Goal: Task Accomplishment & Management: Manage account settings

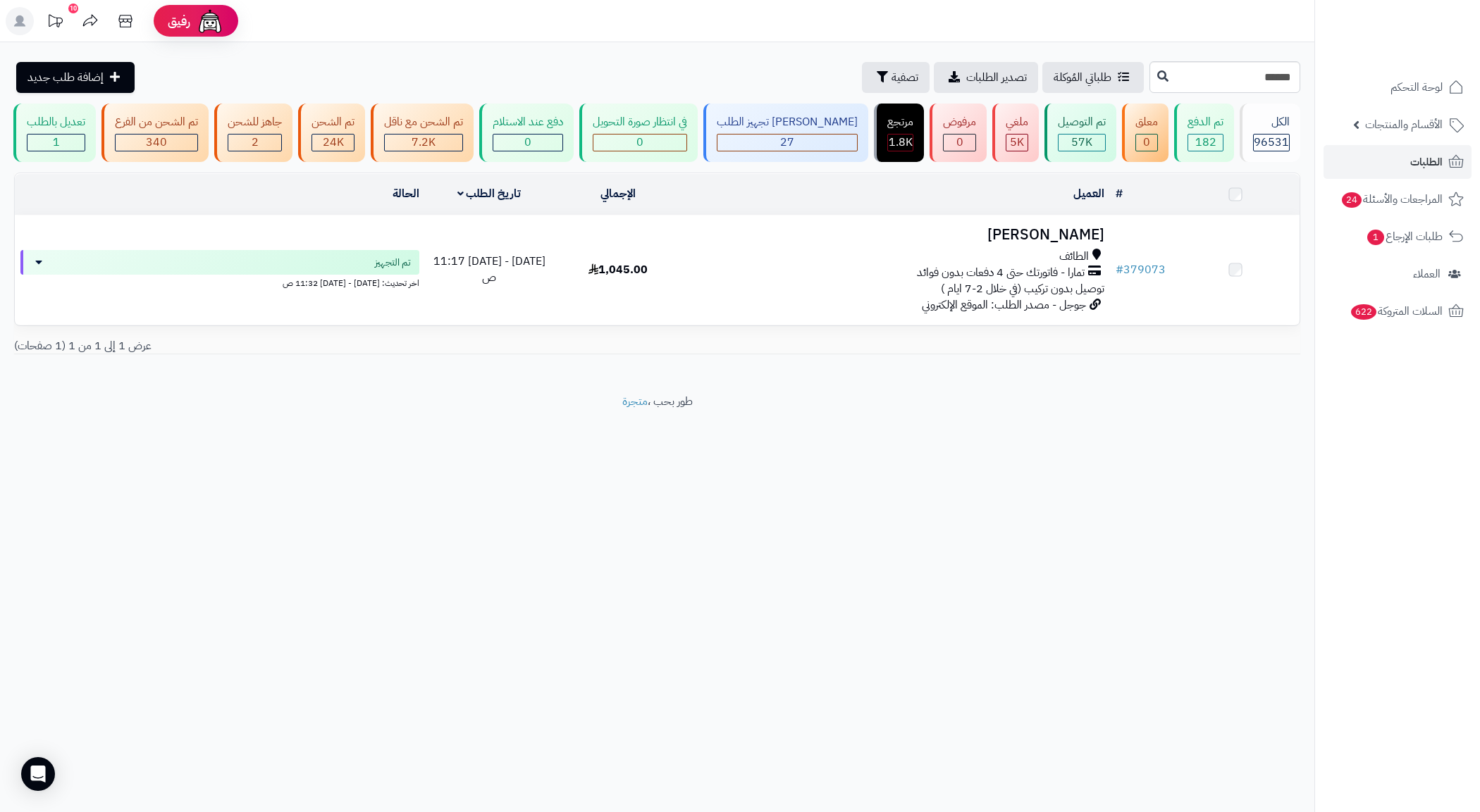
type input "******"
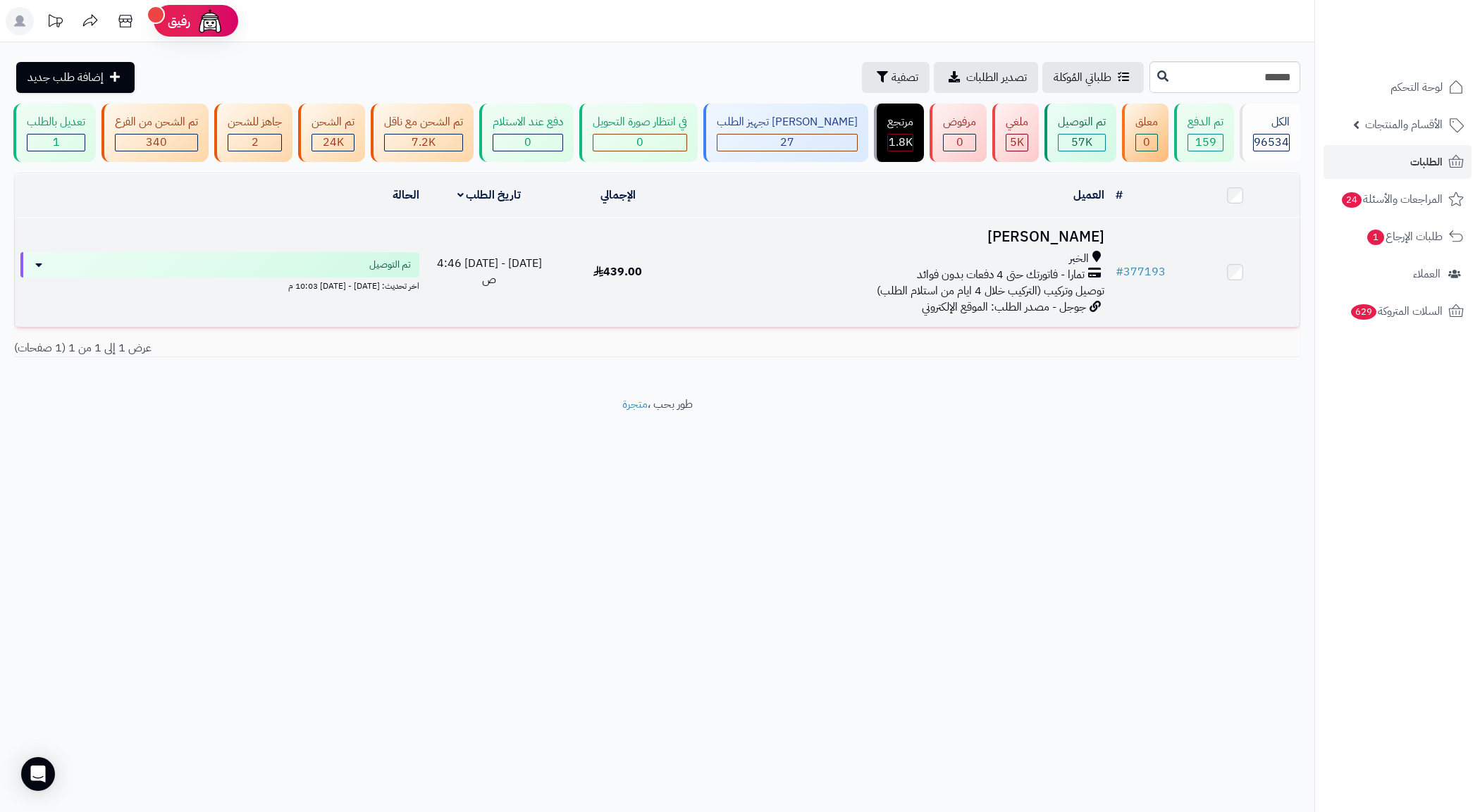
click at [850, 283] on div "تمارا - فاتورتك حتى 4 دفعات بدون فوائد" at bounding box center [896, 275] width 416 height 16
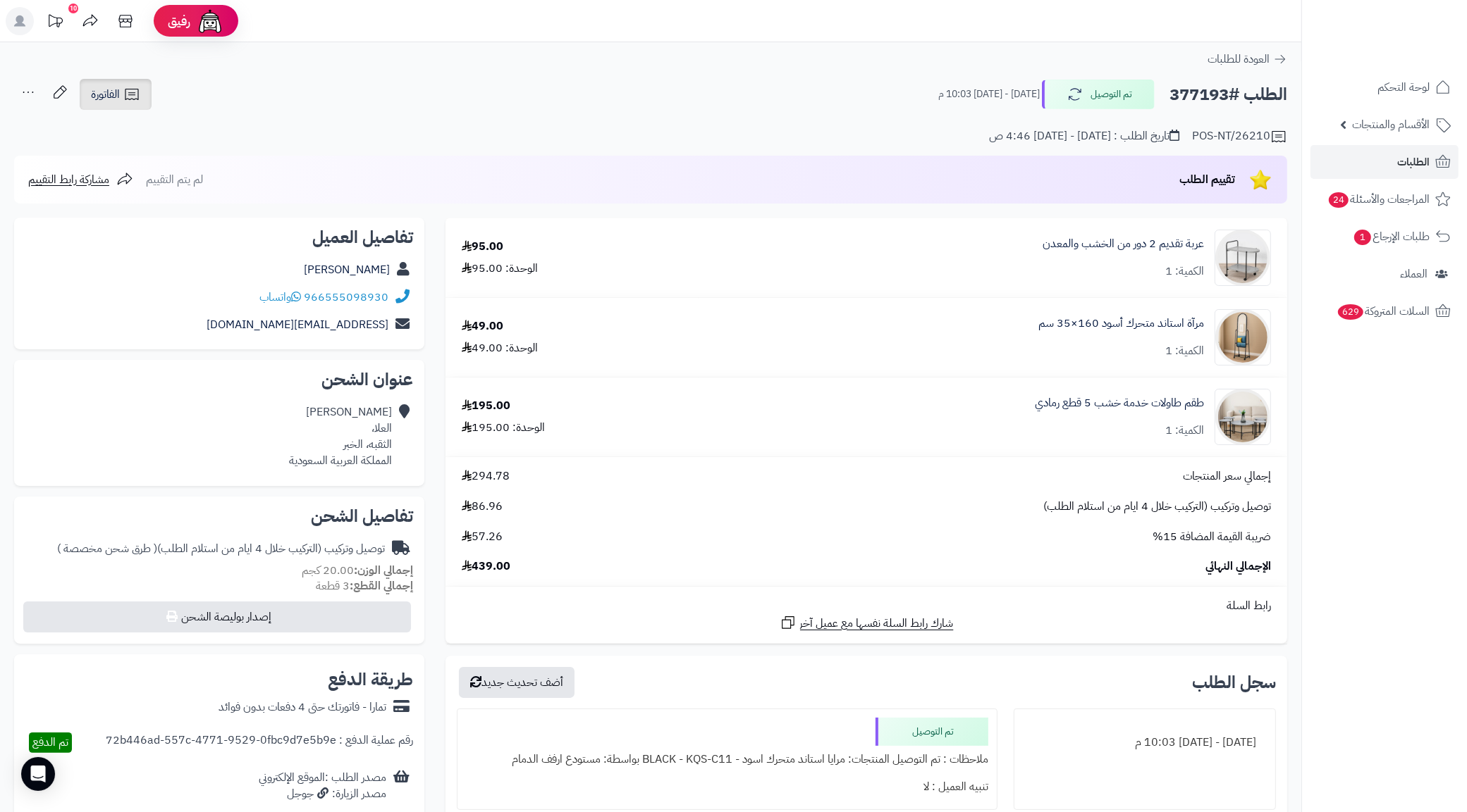
click at [134, 99] on icon at bounding box center [132, 94] width 17 height 17
click at [159, 124] on link "طباعة الفاتورة" at bounding box center [152, 131] width 150 height 32
click at [1193, 108] on h2 "الطلب #377193" at bounding box center [1228, 94] width 117 height 28
click at [1193, 97] on h2 "الطلب #377193" at bounding box center [1228, 94] width 117 height 28
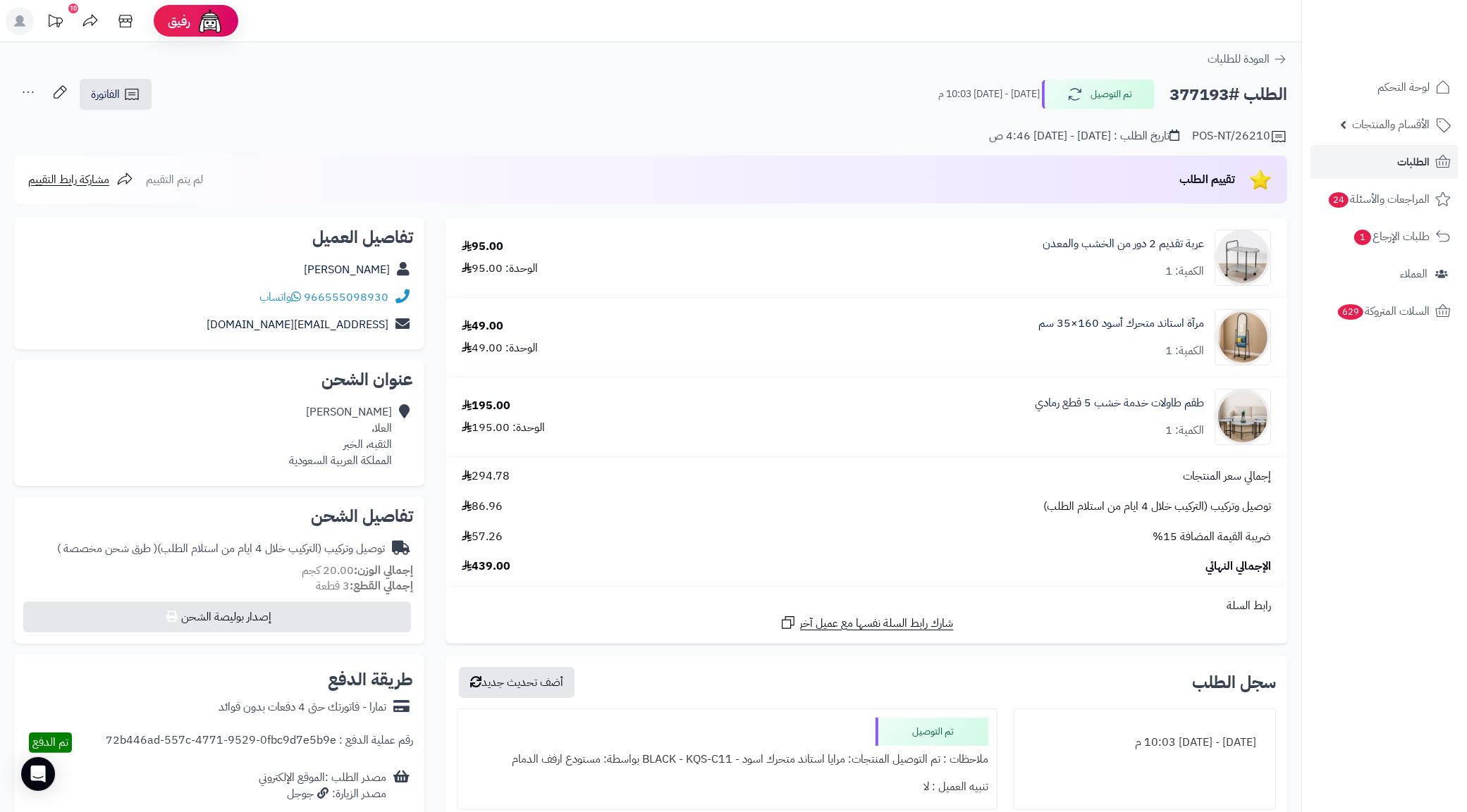
copy h2 "377193"
click at [1380, 167] on link "الطلبات" at bounding box center [1384, 162] width 148 height 34
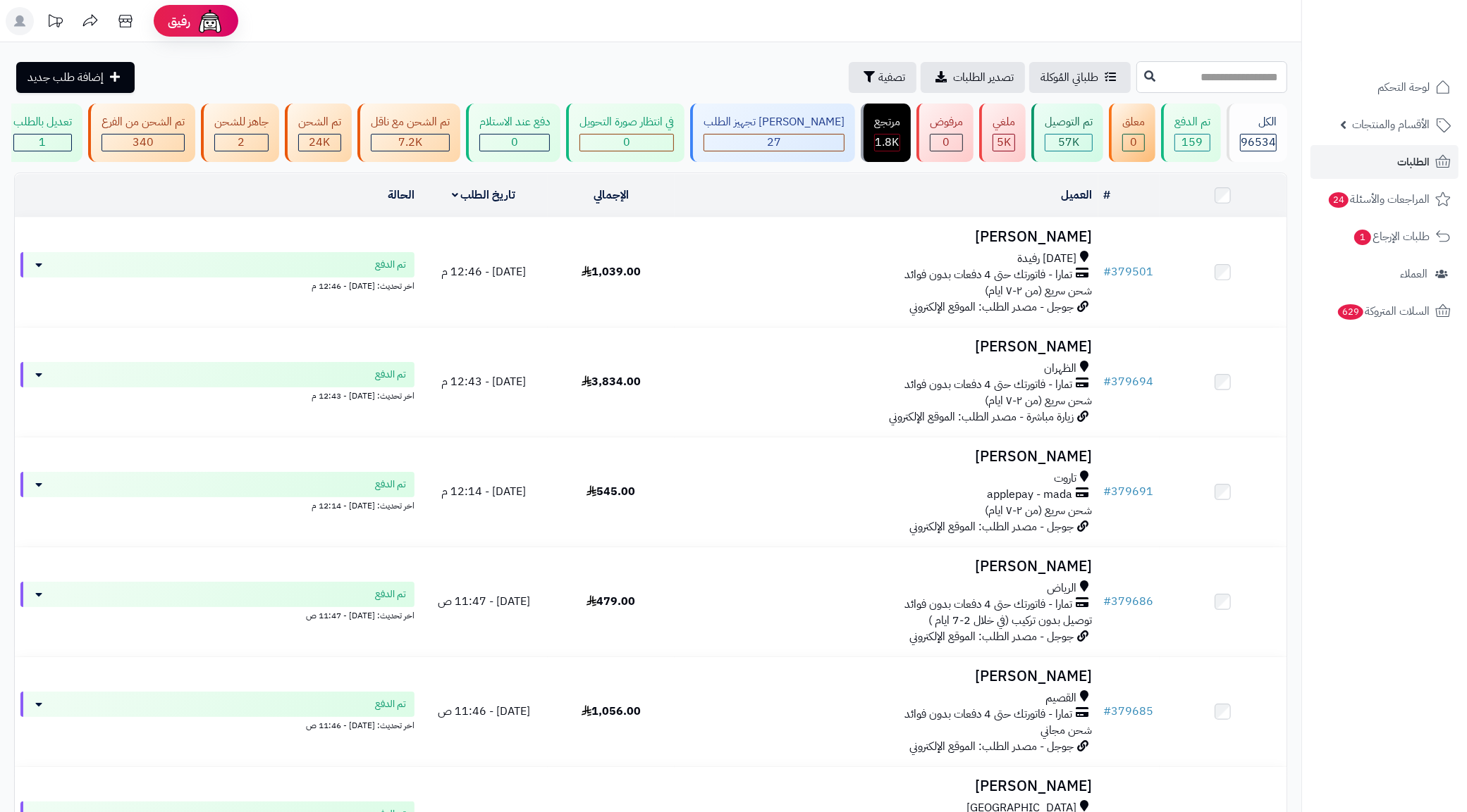
click at [1136, 75] on input "text" at bounding box center [1212, 77] width 151 height 32
paste input "******"
type input "******"
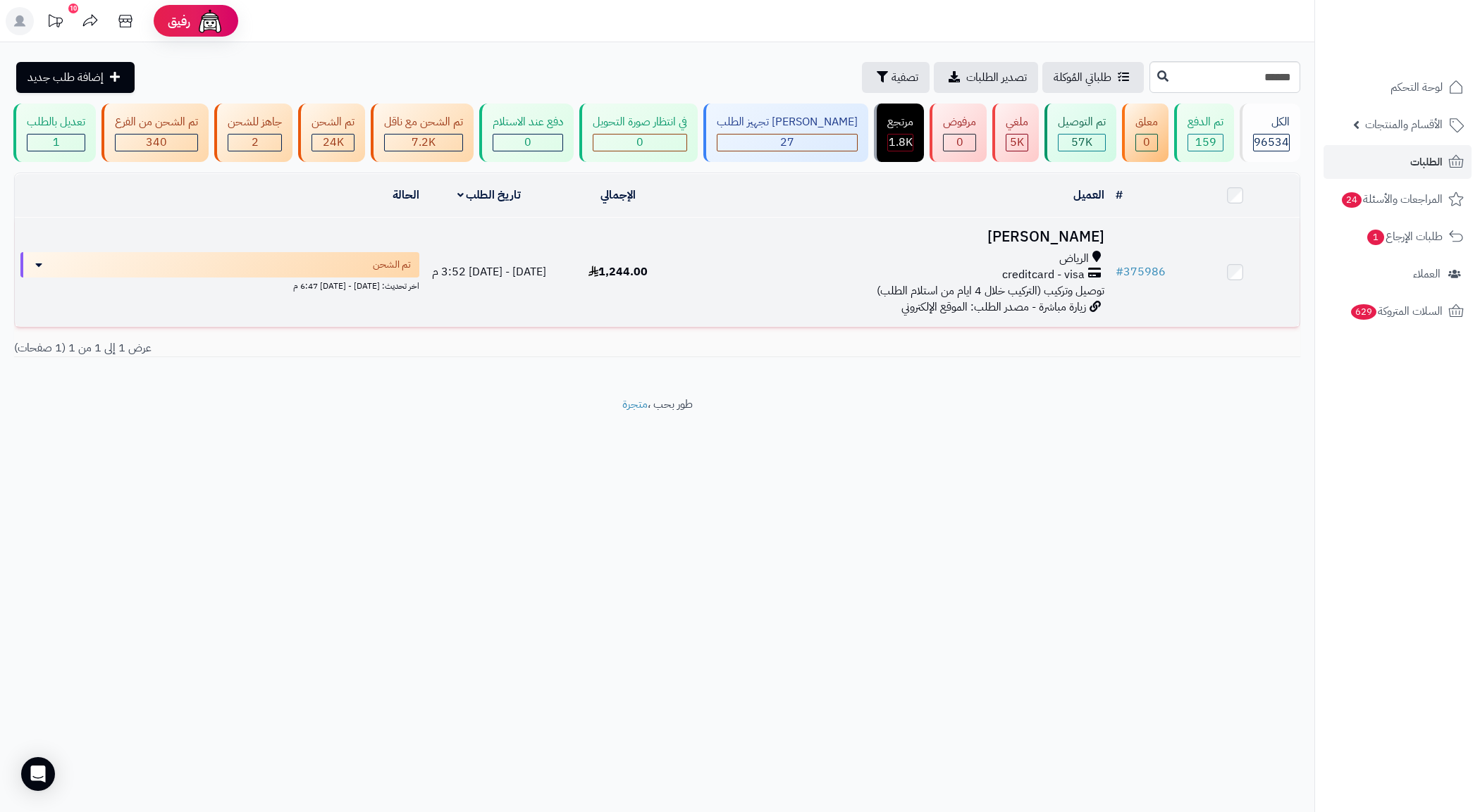
click at [805, 278] on div "creditcard - visa" at bounding box center [896, 275] width 416 height 16
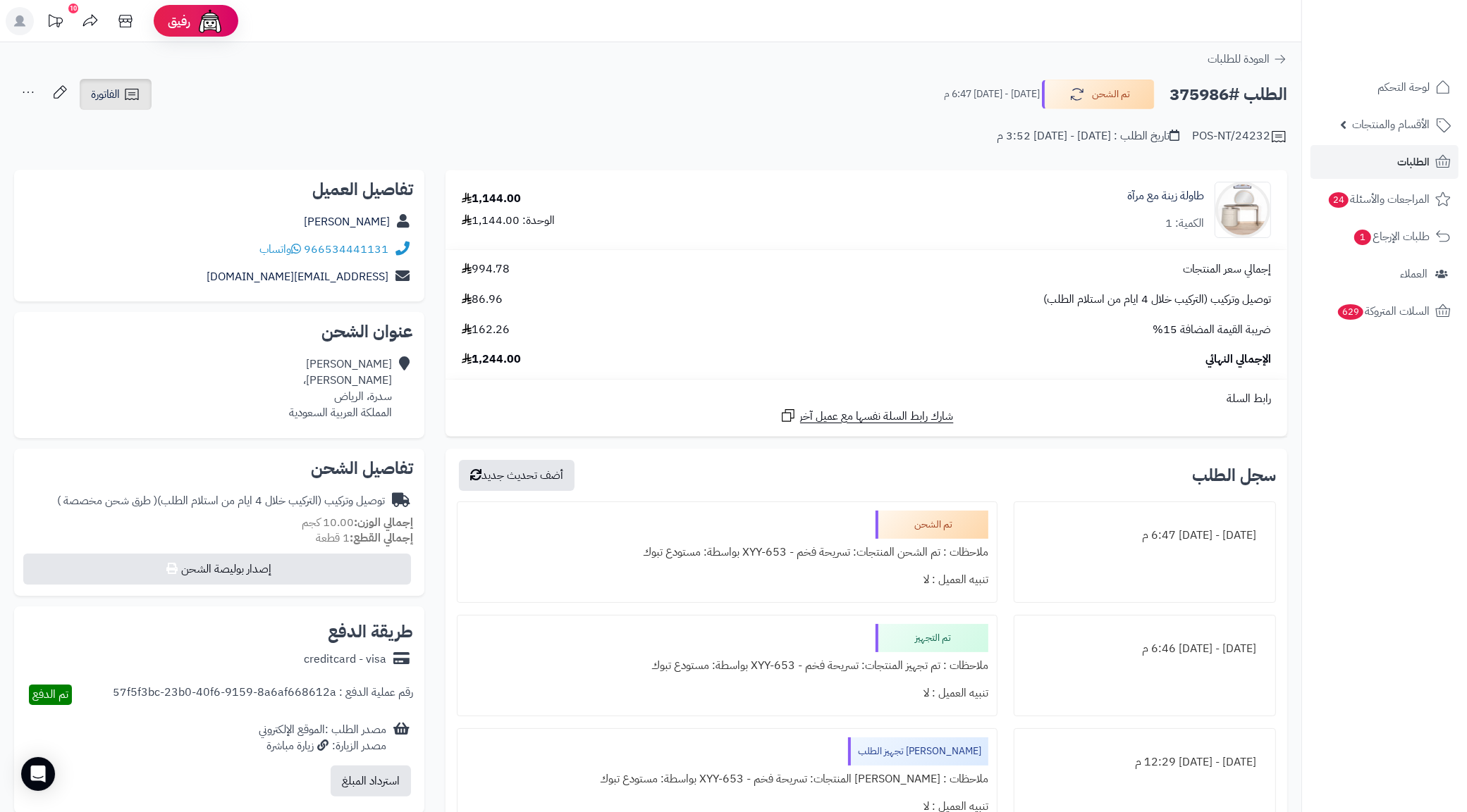
click at [133, 107] on link "الفاتورة" at bounding box center [116, 94] width 72 height 31
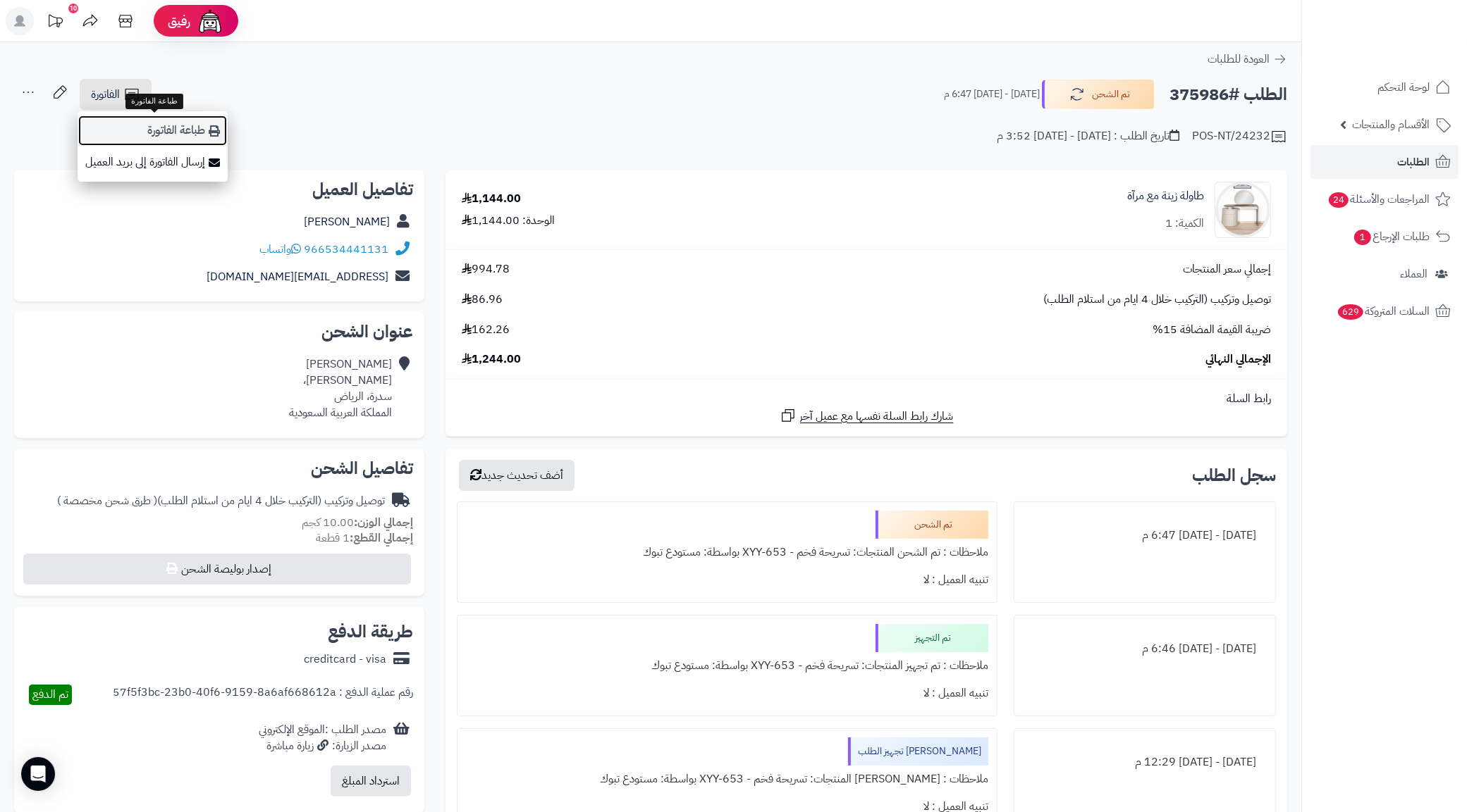
click at [148, 136] on link "طباعة الفاتورة" at bounding box center [152, 131] width 150 height 32
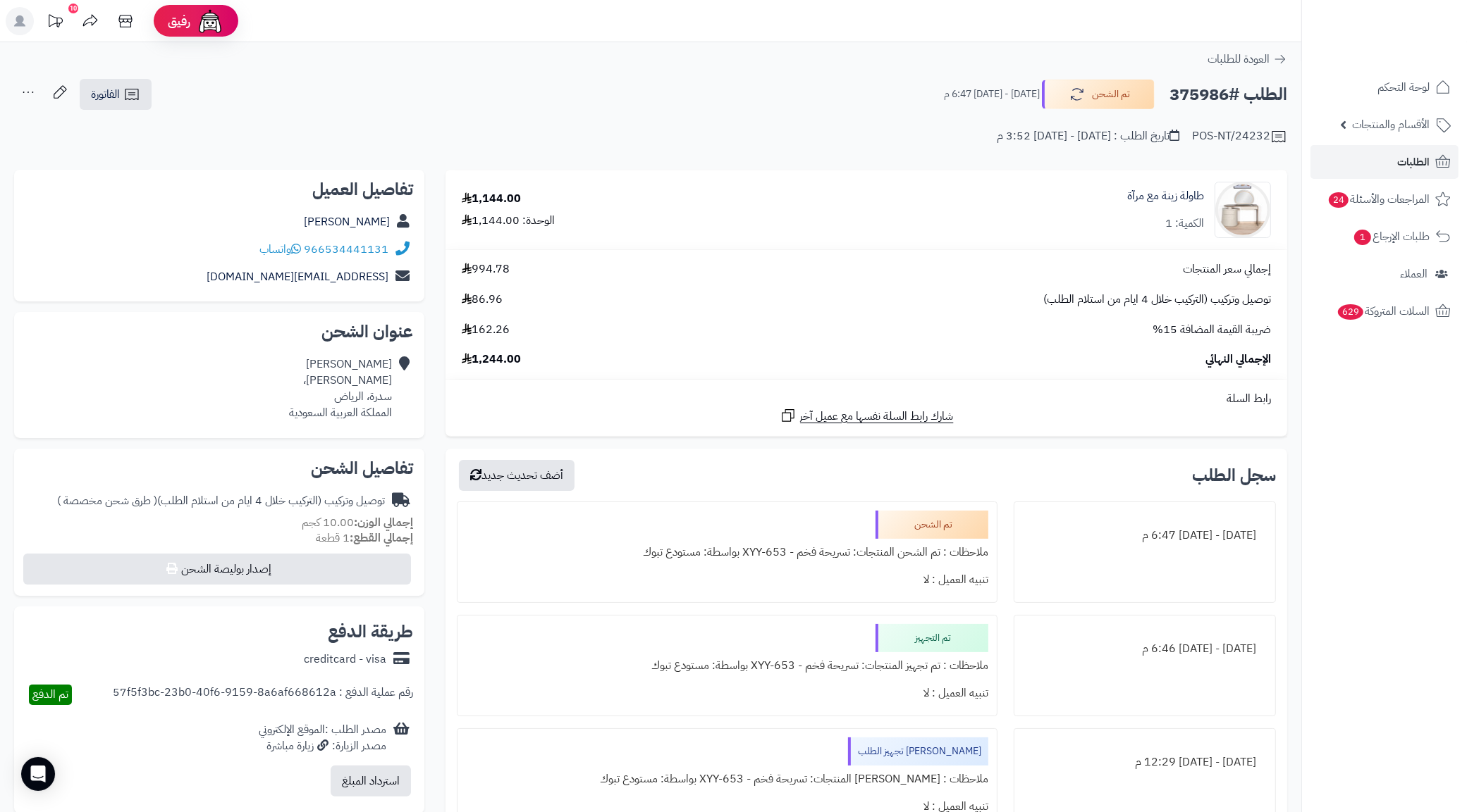
click at [1202, 93] on h2 "الطلب #375986" at bounding box center [1228, 94] width 117 height 28
copy h2 "375986"
click at [1346, 167] on link "الطلبات" at bounding box center [1384, 162] width 148 height 34
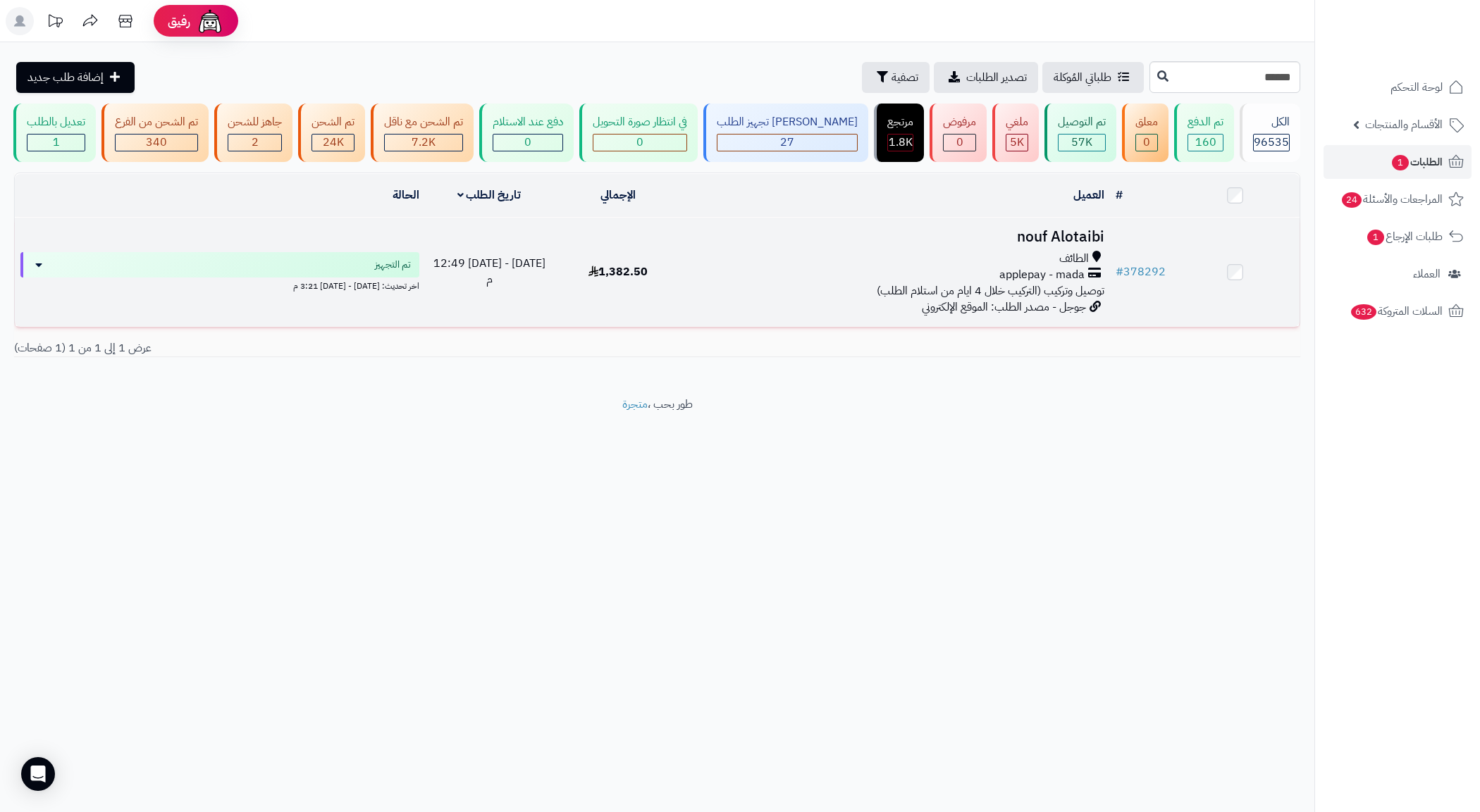
click at [826, 267] on div "الطائف" at bounding box center [896, 259] width 416 height 16
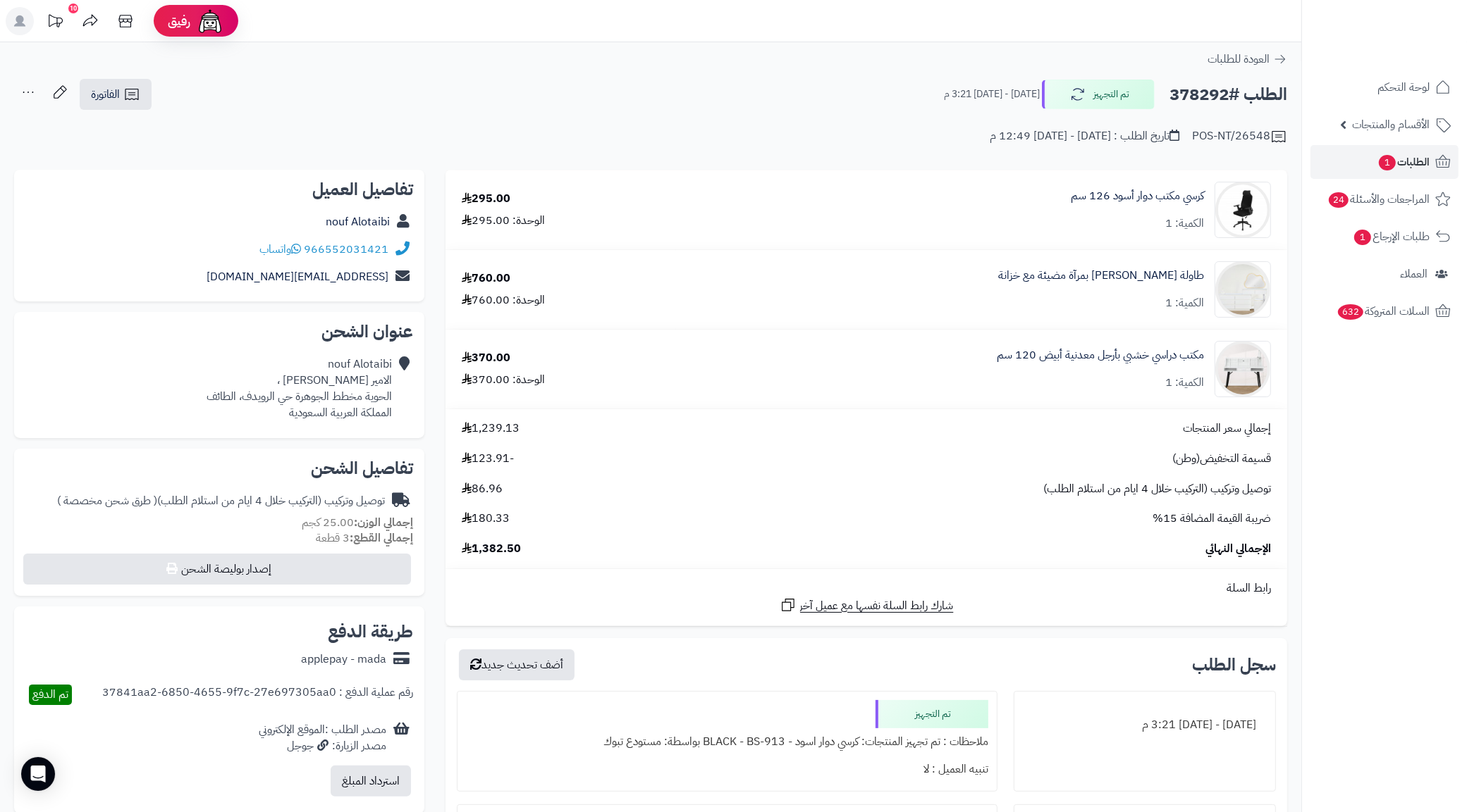
click at [231, 252] on div "966552031421 واتساب" at bounding box center [220, 249] width 388 height 28
copy div "966552031421 واتساب"
click at [1353, 153] on link "الطلبات 1" at bounding box center [1384, 162] width 148 height 34
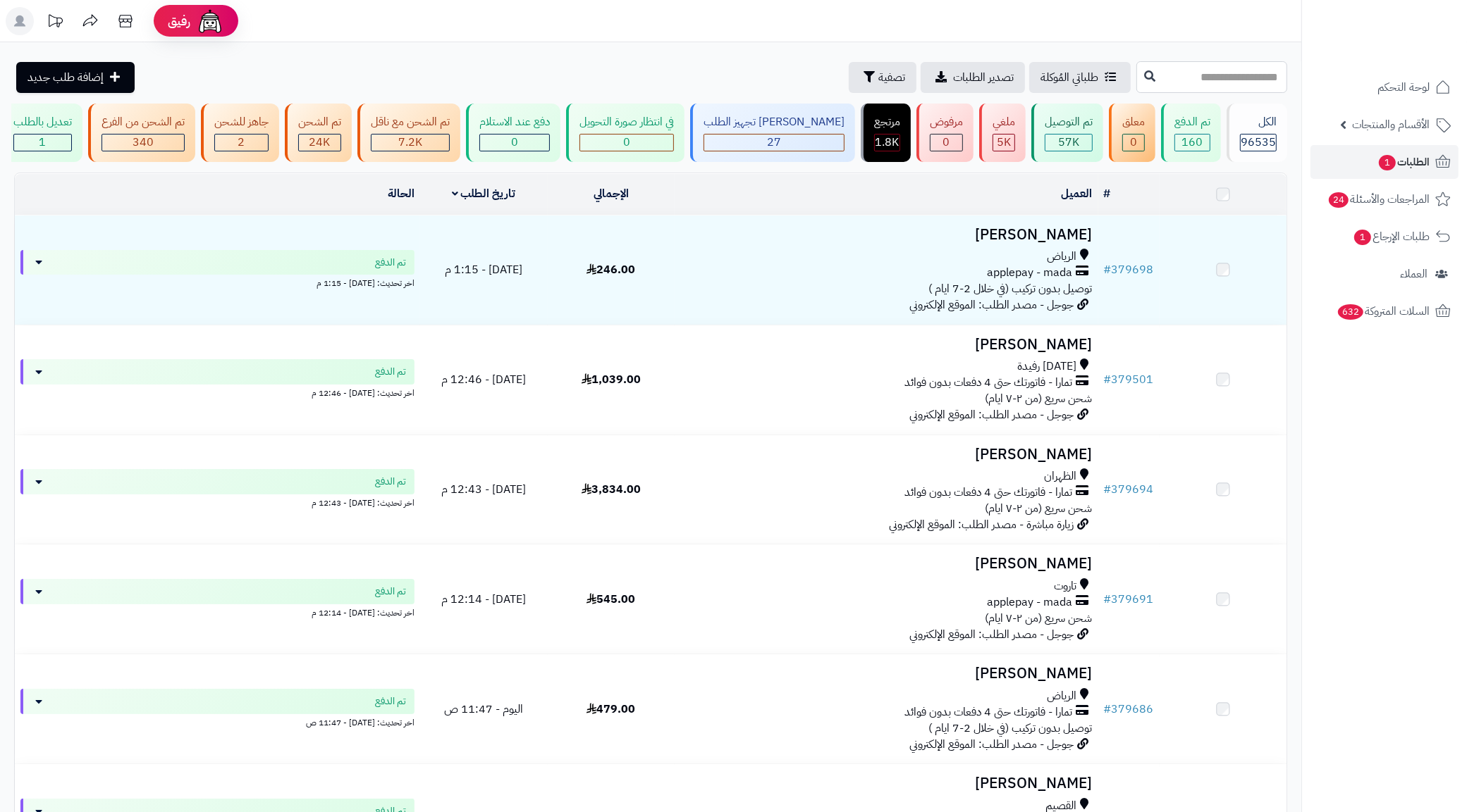
click at [1210, 85] on input "text" at bounding box center [1212, 77] width 151 height 32
paste input "******"
type input "******"
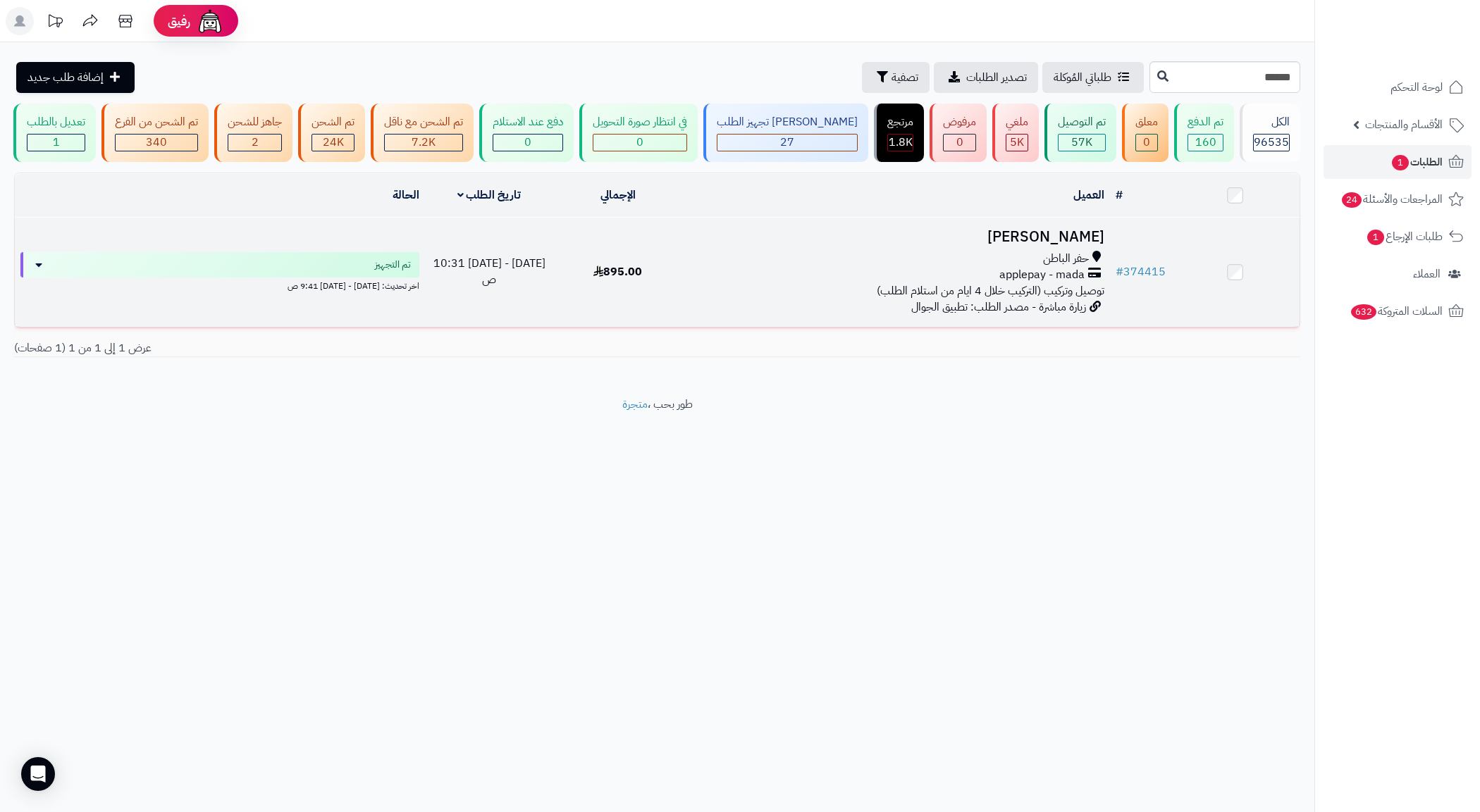
click at [857, 266] on div "حفر الباطن" at bounding box center [896, 259] width 416 height 16
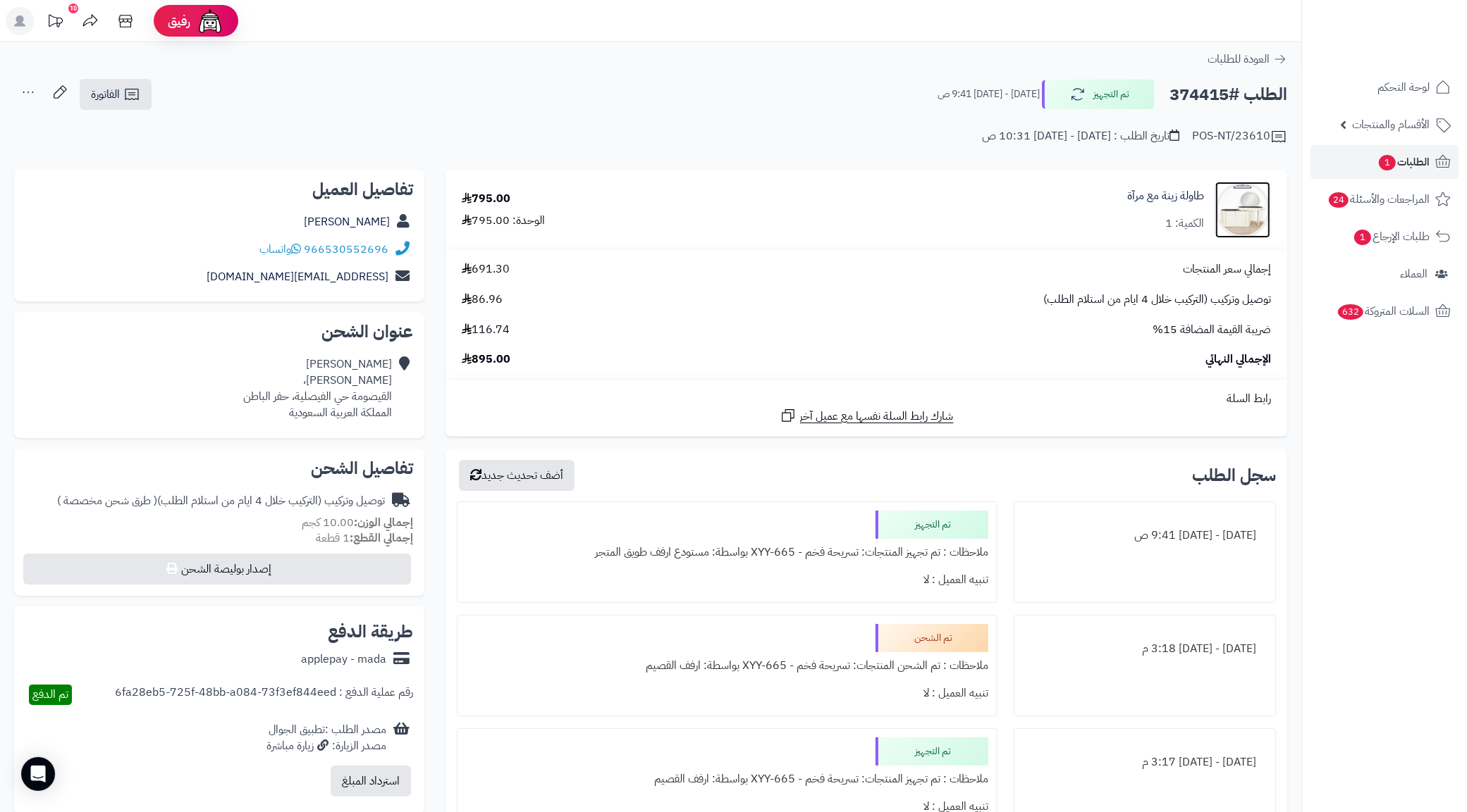
click at [1248, 209] on img at bounding box center [1243, 209] width 55 height 56
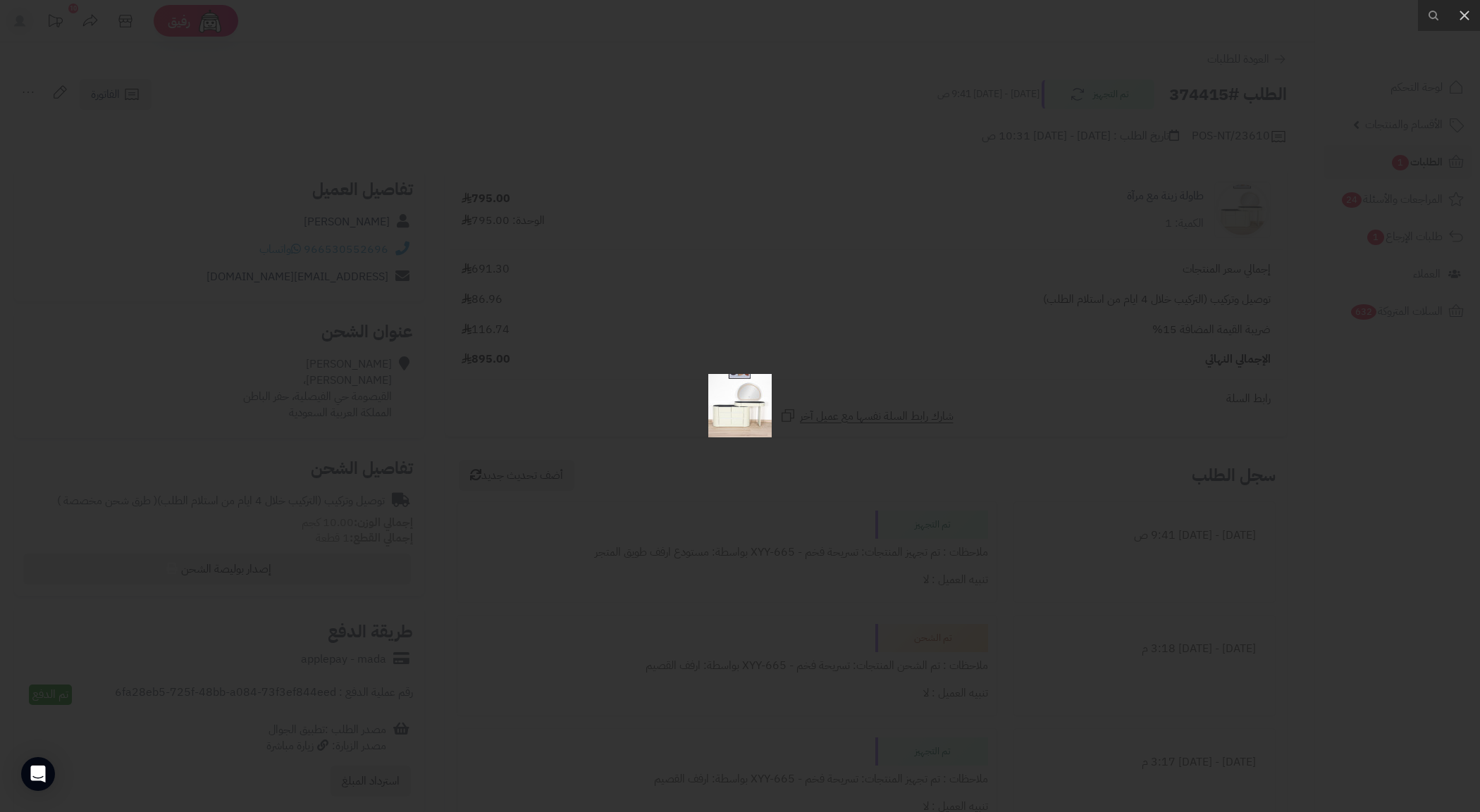
click at [860, 368] on div at bounding box center [740, 406] width 1480 height 812
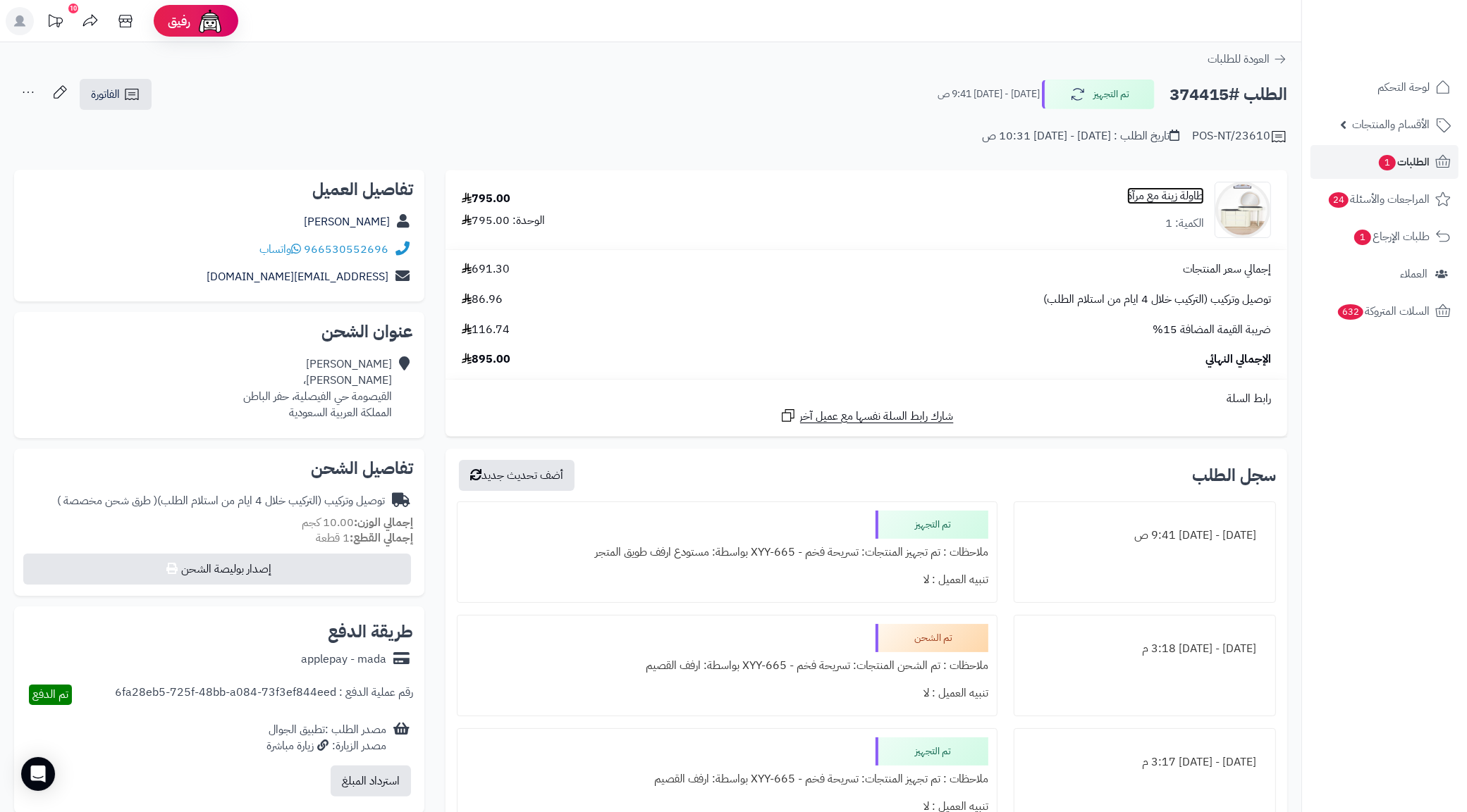
click at [1151, 198] on link "طاولة زينة مع مرآة" at bounding box center [1165, 197] width 77 height 16
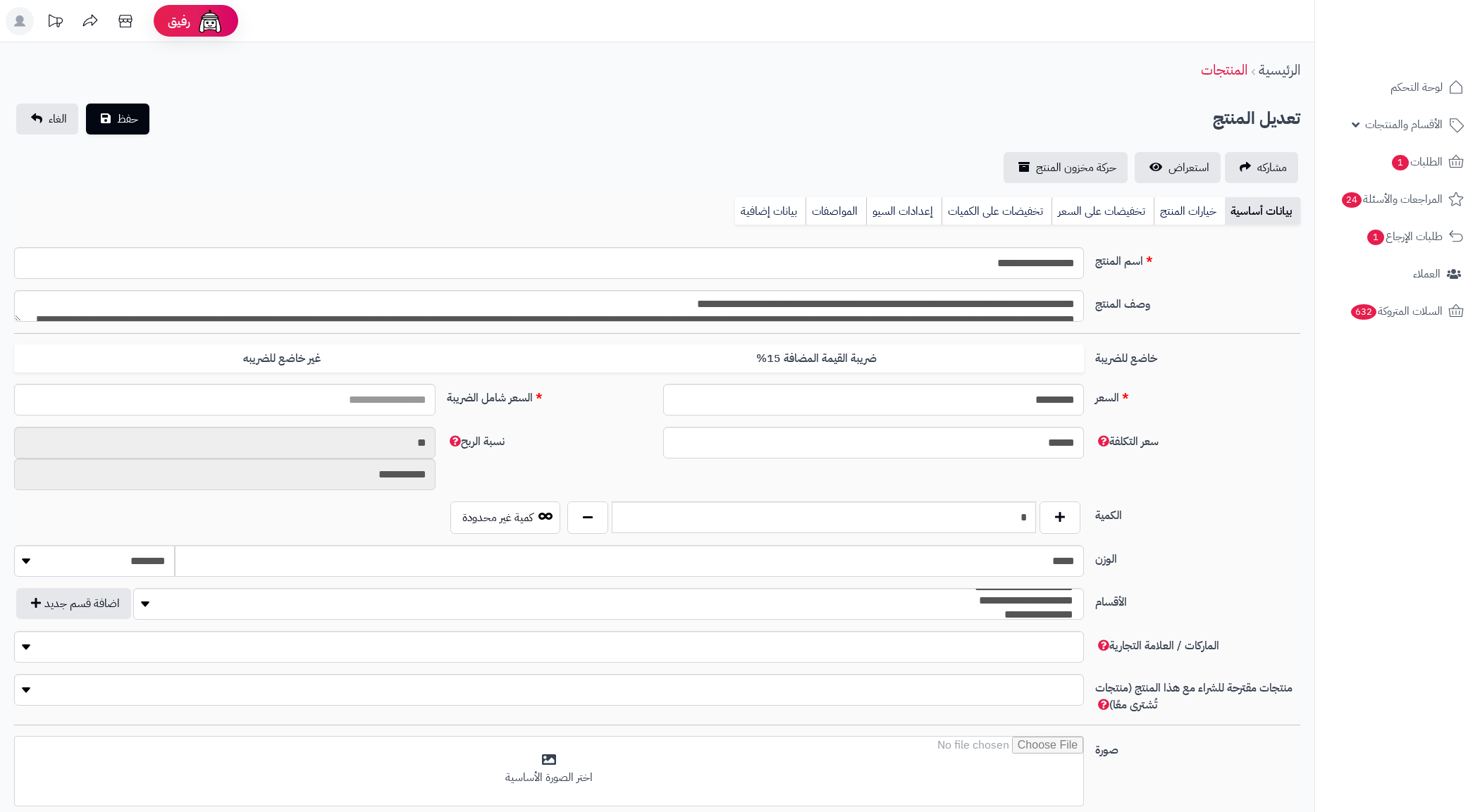
type input "*******"
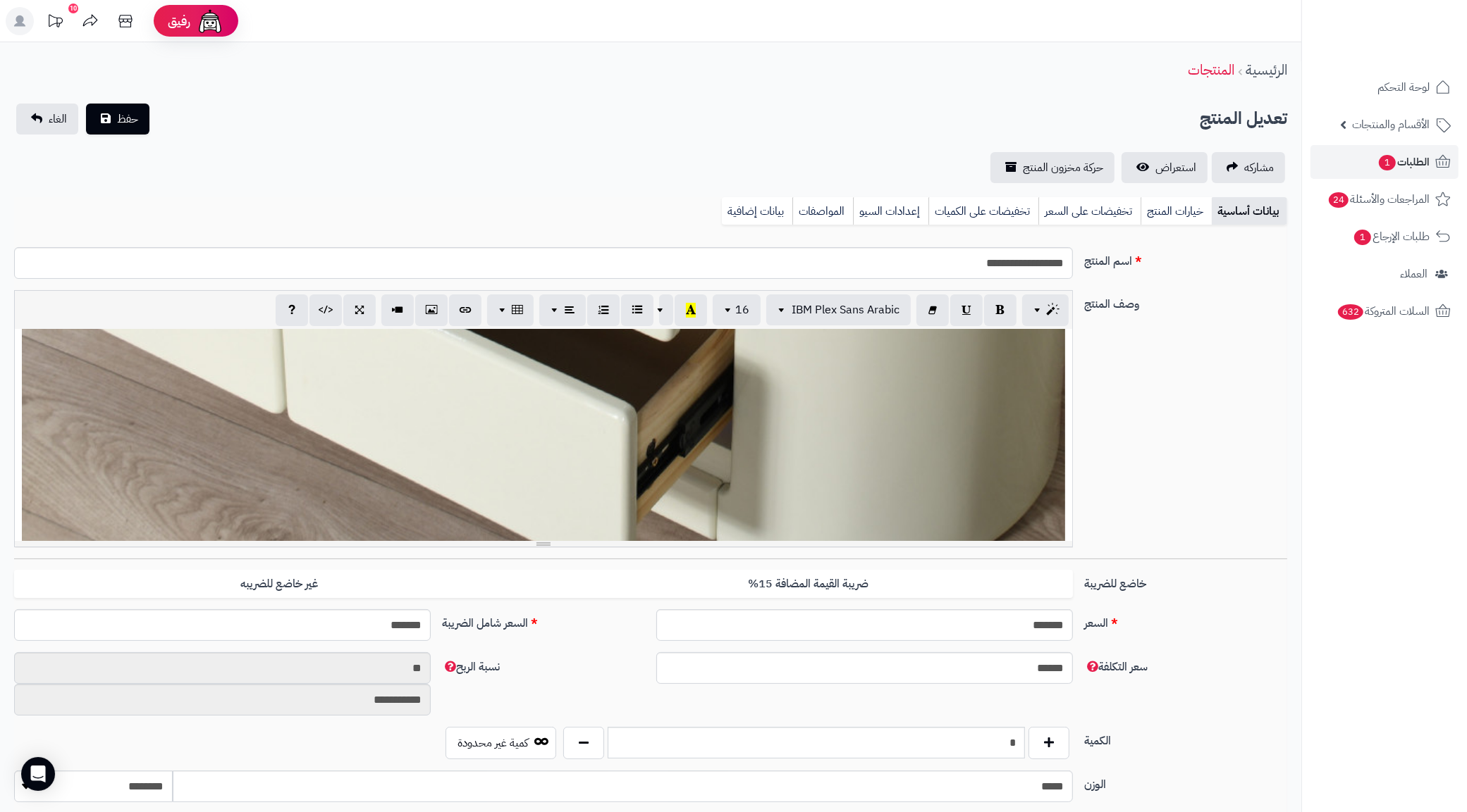
scroll to position [2091, 0]
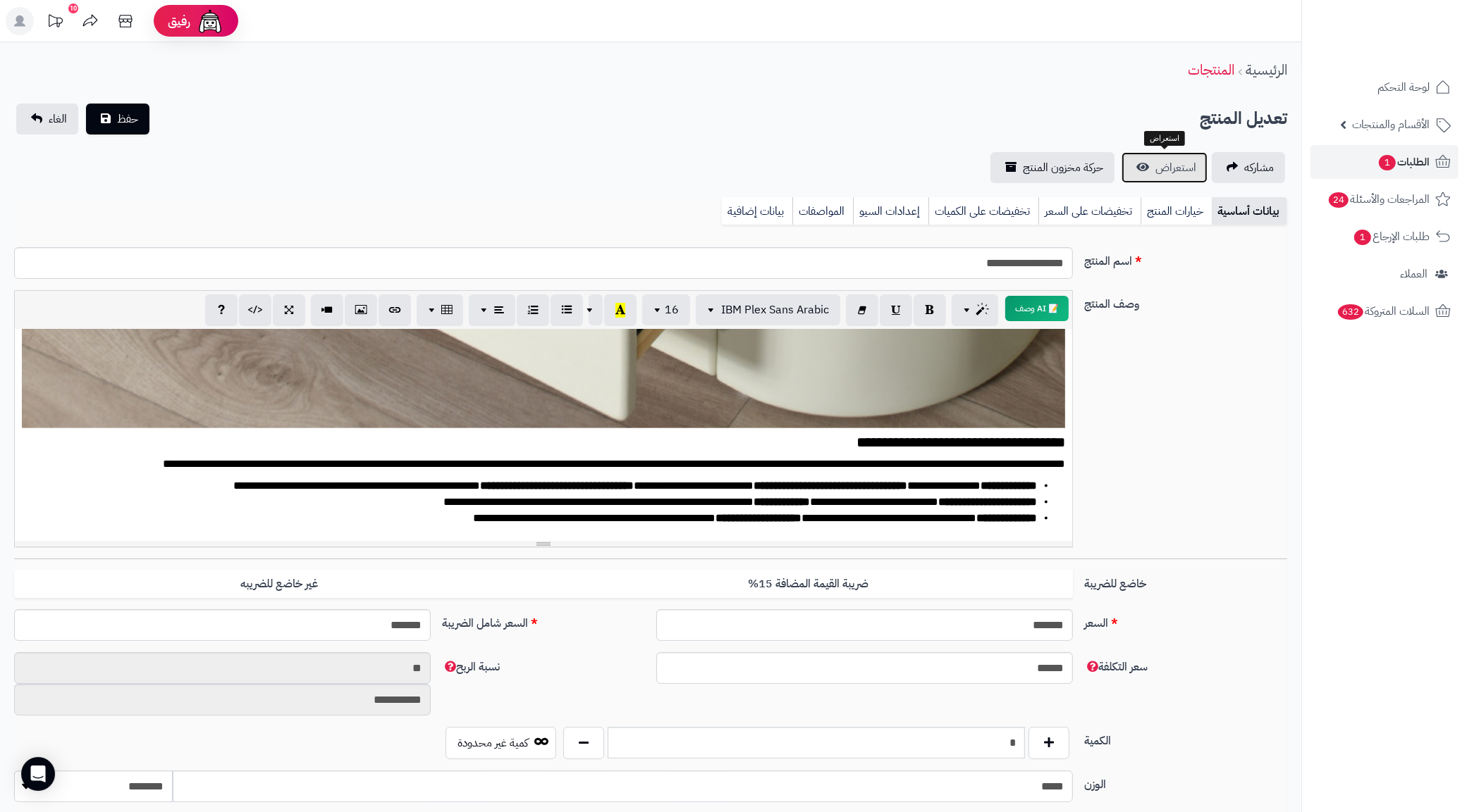
click at [1193, 178] on link "استعراض" at bounding box center [1165, 167] width 86 height 31
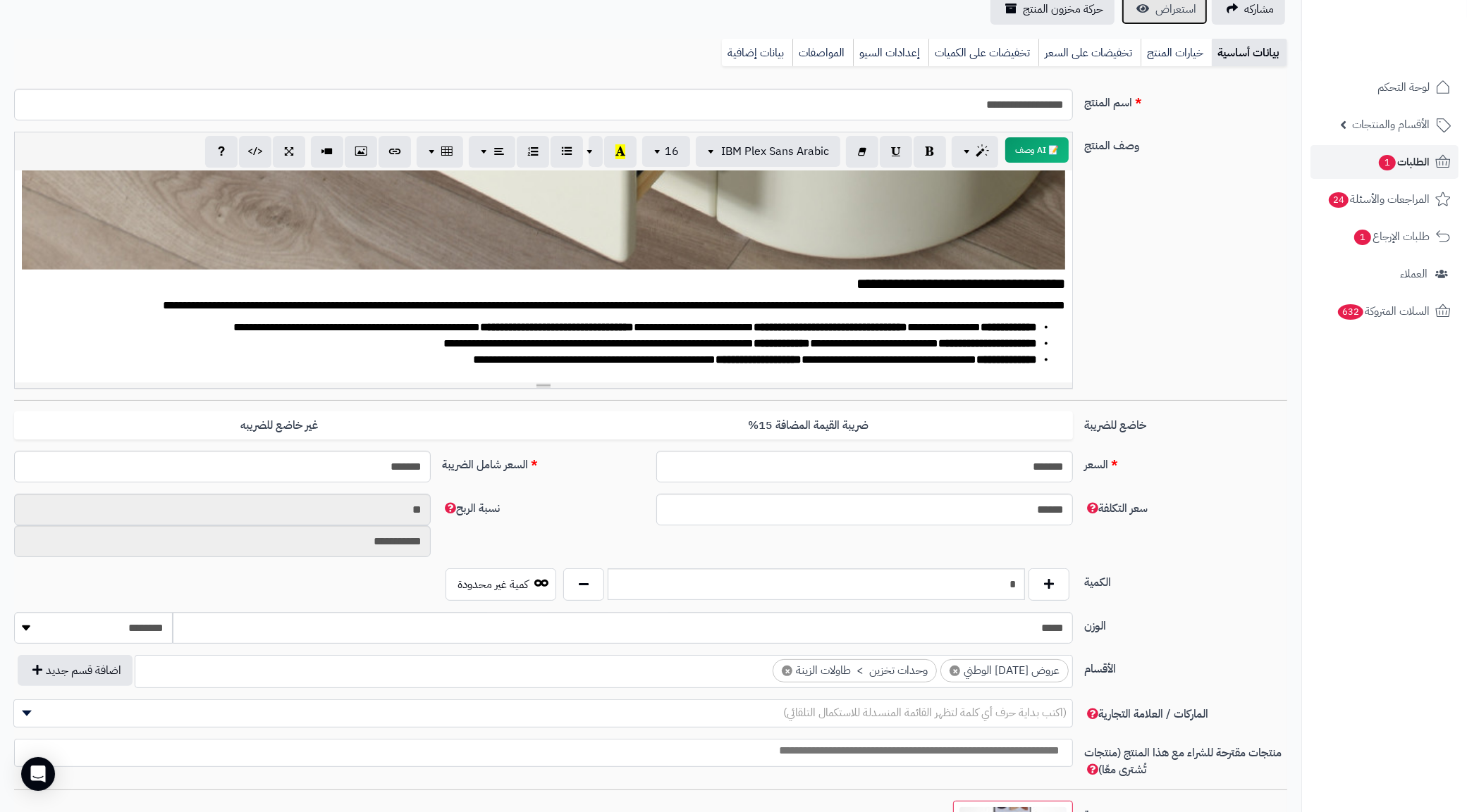
scroll to position [131, 0]
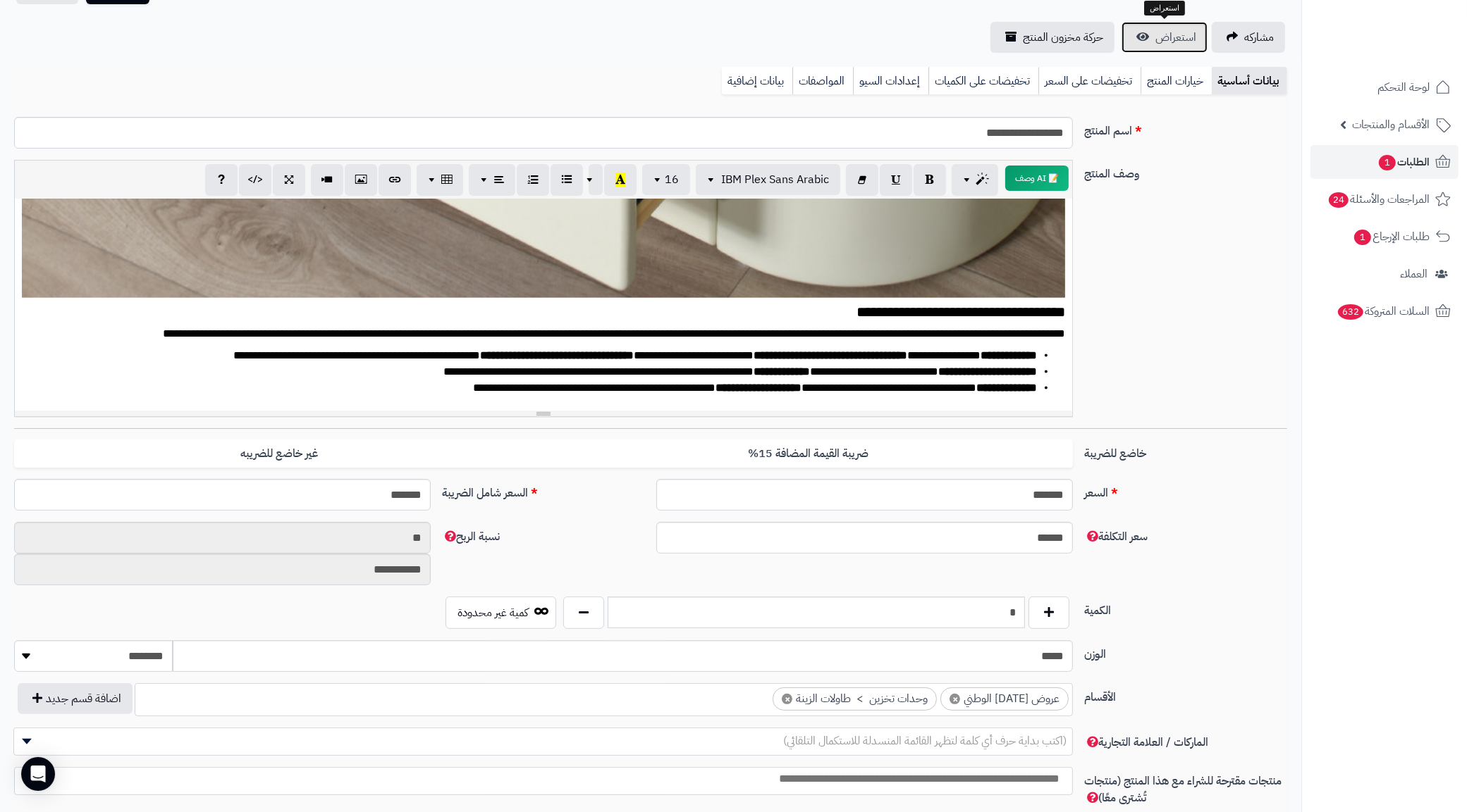
drag, startPoint x: 607, startPoint y: 749, endPoint x: 1305, endPoint y: -76, distance: 1080.7
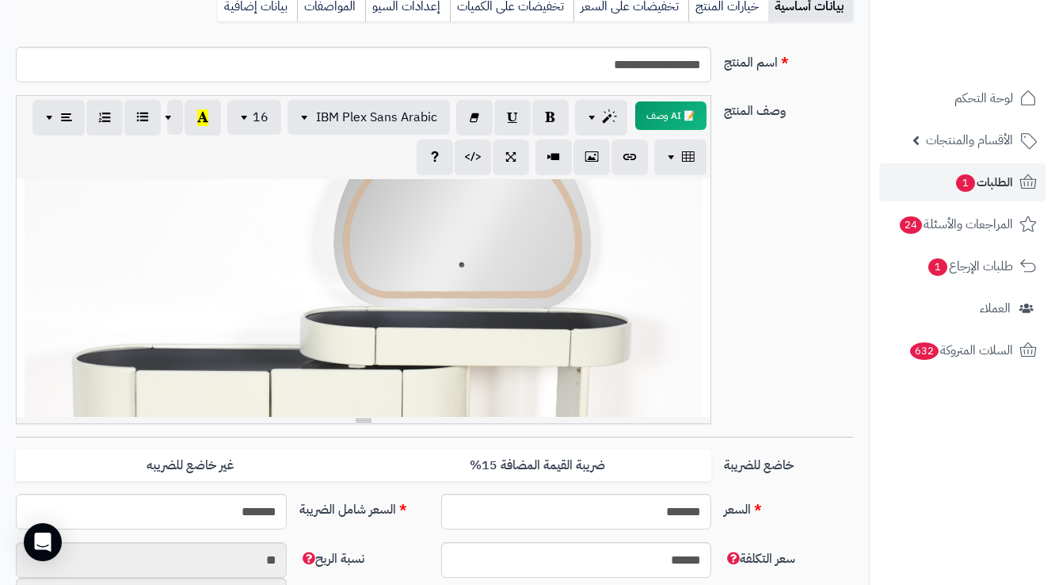
scroll to position [199, 0]
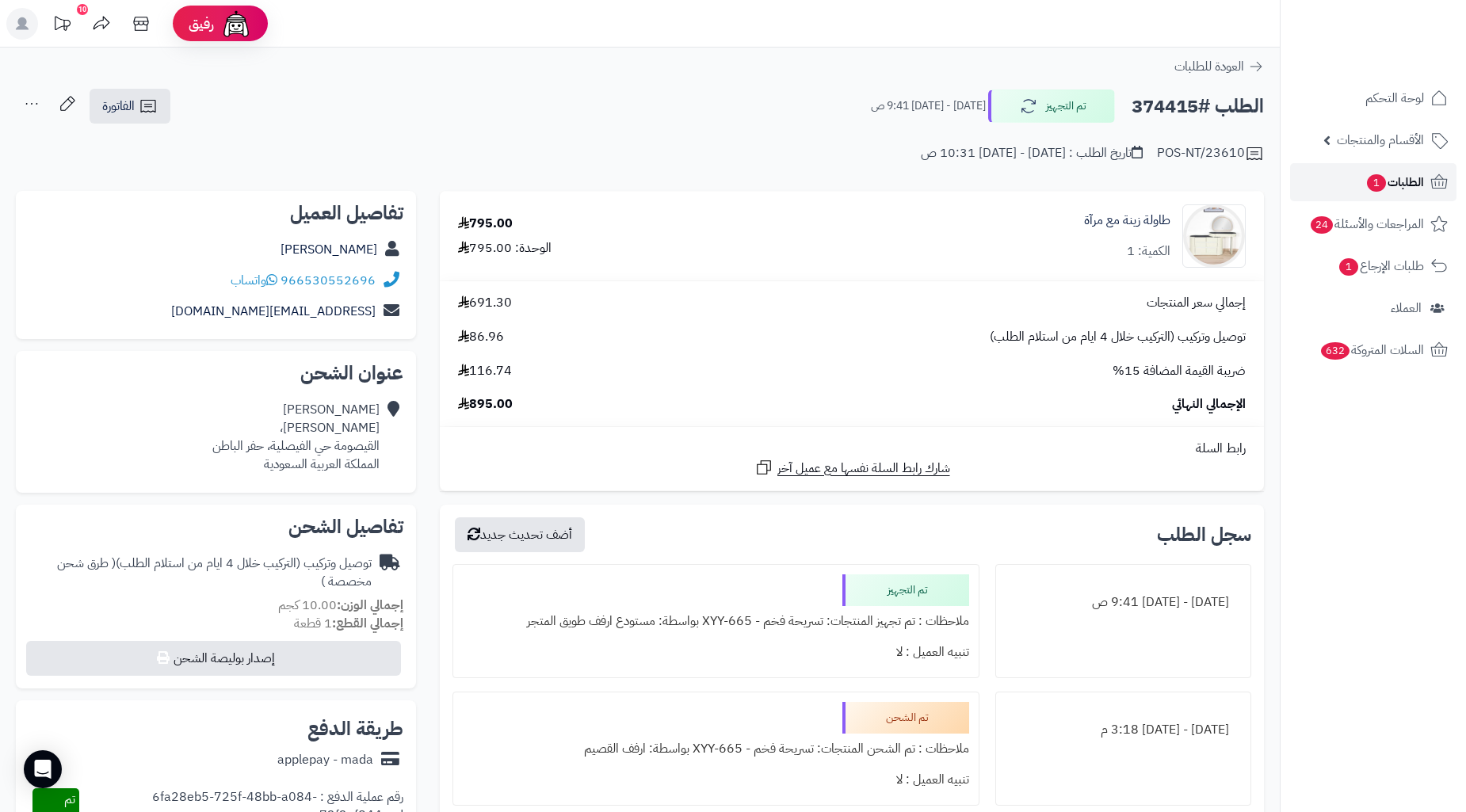
click at [1055, 179] on span "1" at bounding box center [1377, 183] width 20 height 18
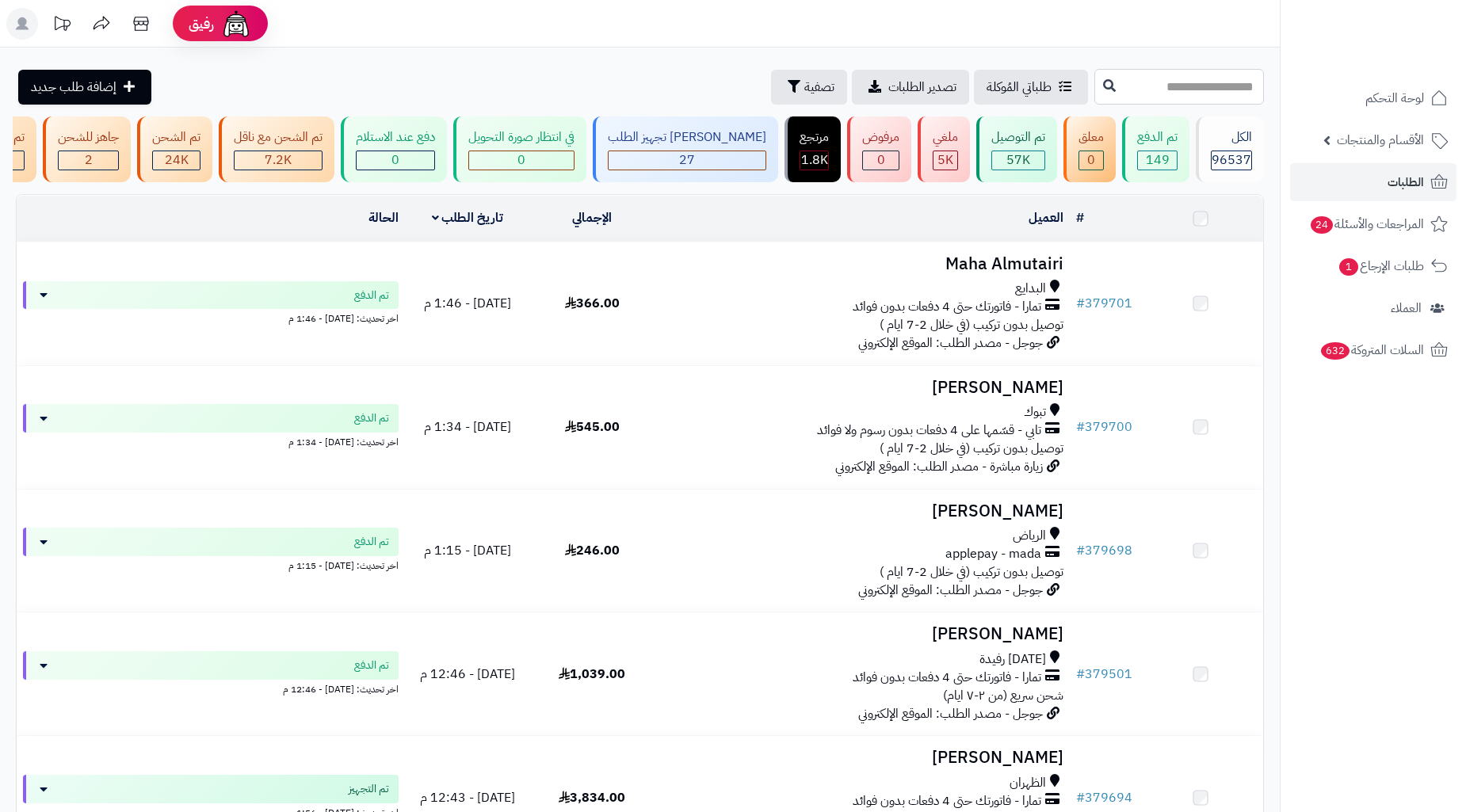
click at [1207, 80] on input "text" at bounding box center [1179, 87] width 170 height 36
paste input "******"
type input "******"
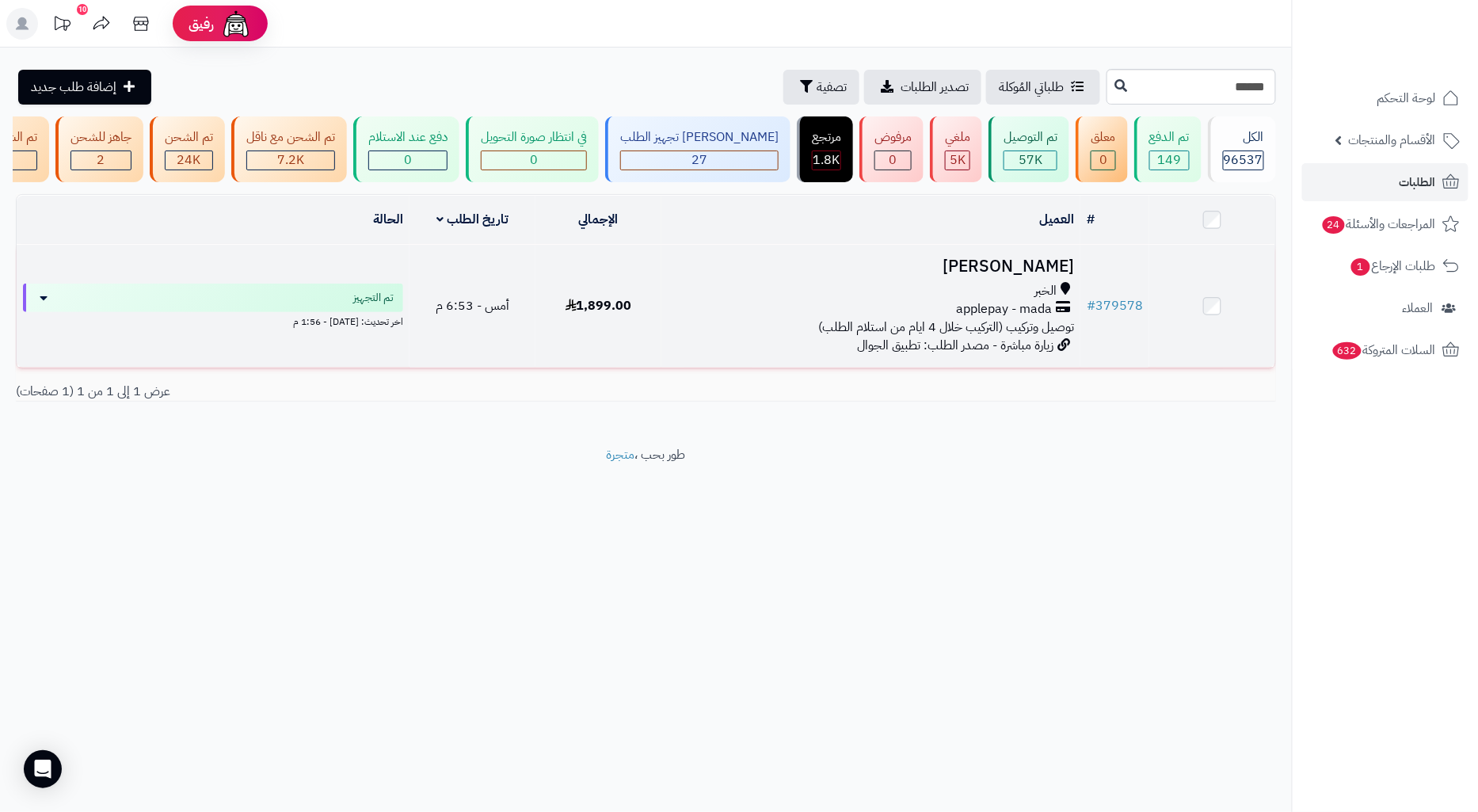
click at [836, 276] on h3 "Sultan Zayed" at bounding box center [871, 266] width 406 height 18
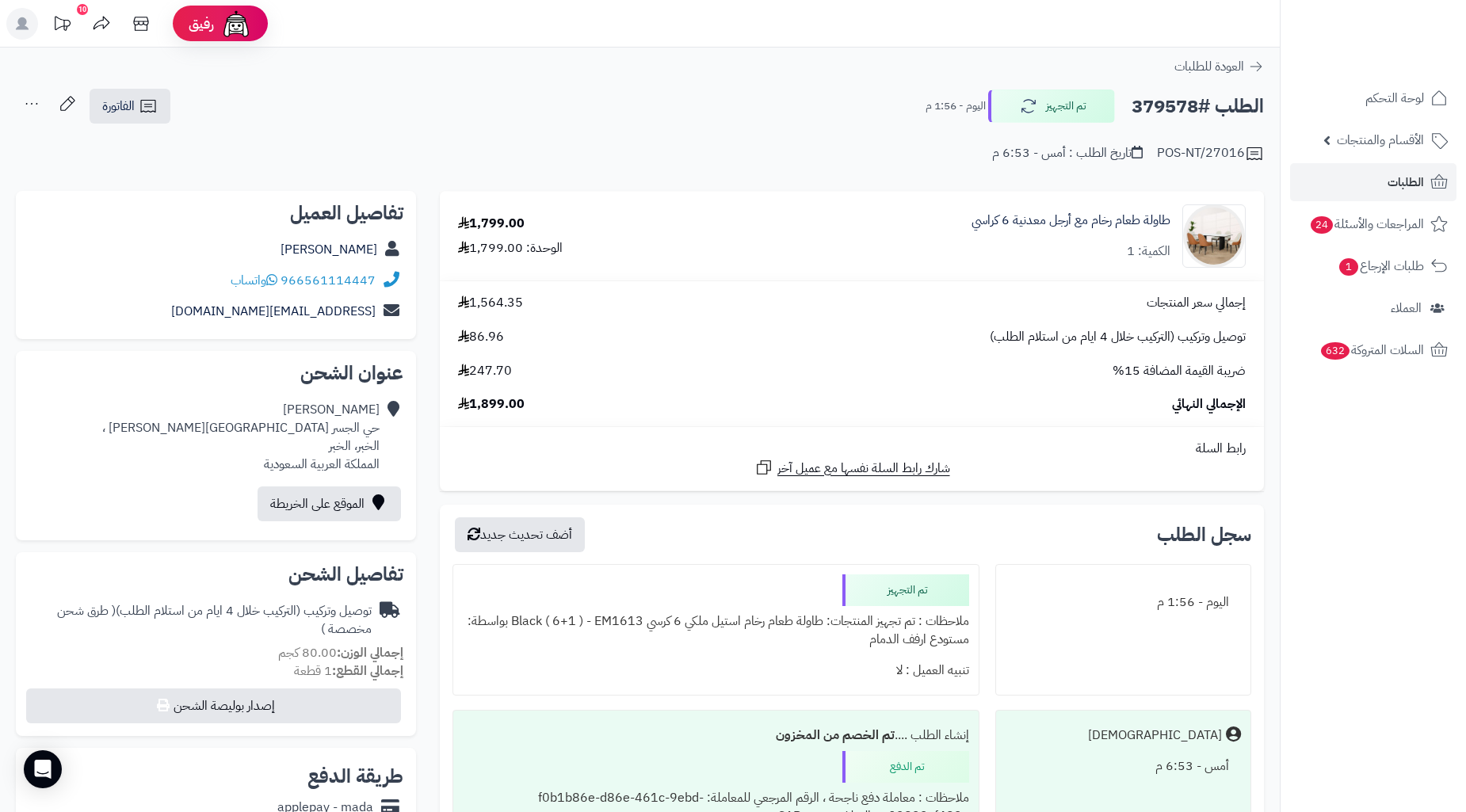
click at [198, 274] on div "966561114447 واتساب" at bounding box center [216, 280] width 375 height 31
copy div "966561114447 واتساب"
